Goal: Information Seeking & Learning: Find specific page/section

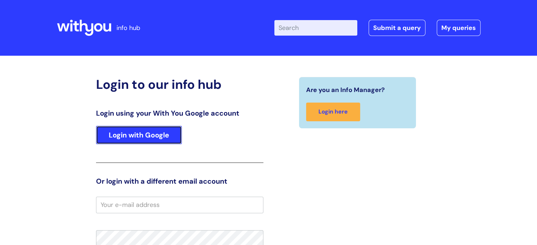
click at [123, 136] on link "Login with Google" at bounding box center [139, 135] width 86 height 18
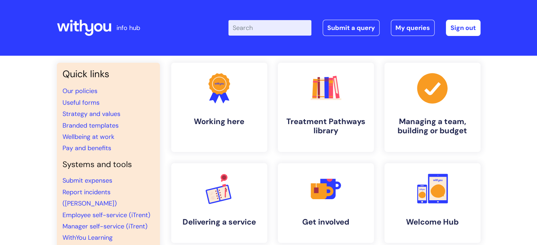
drag, startPoint x: 267, startPoint y: 29, endPoint x: 262, endPoint y: 29, distance: 5.0
click at [267, 28] on input "Enter your search term here..." at bounding box center [269, 28] width 83 height 16
type input "job descriptions"
click button "Search" at bounding box center [0, 0] width 0 height 0
click at [85, 102] on link "Useful forms" at bounding box center [81, 103] width 37 height 8
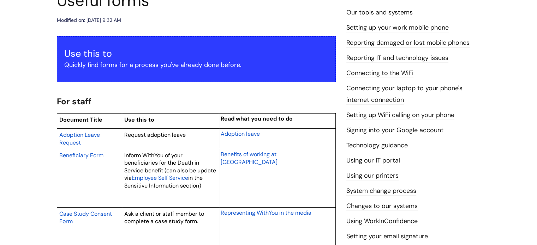
scroll to position [71, 0]
